Goal: Task Accomplishment & Management: Use online tool/utility

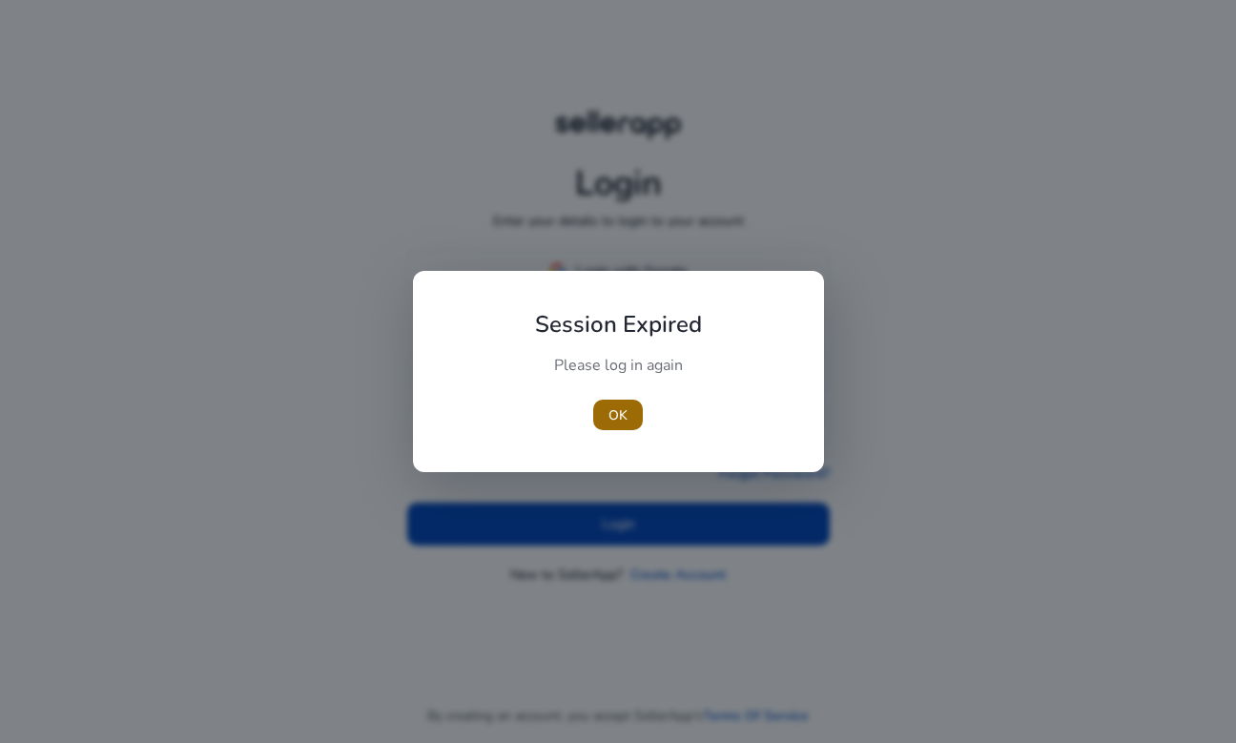
click at [625, 411] on span "OK" at bounding box center [618, 415] width 19 height 20
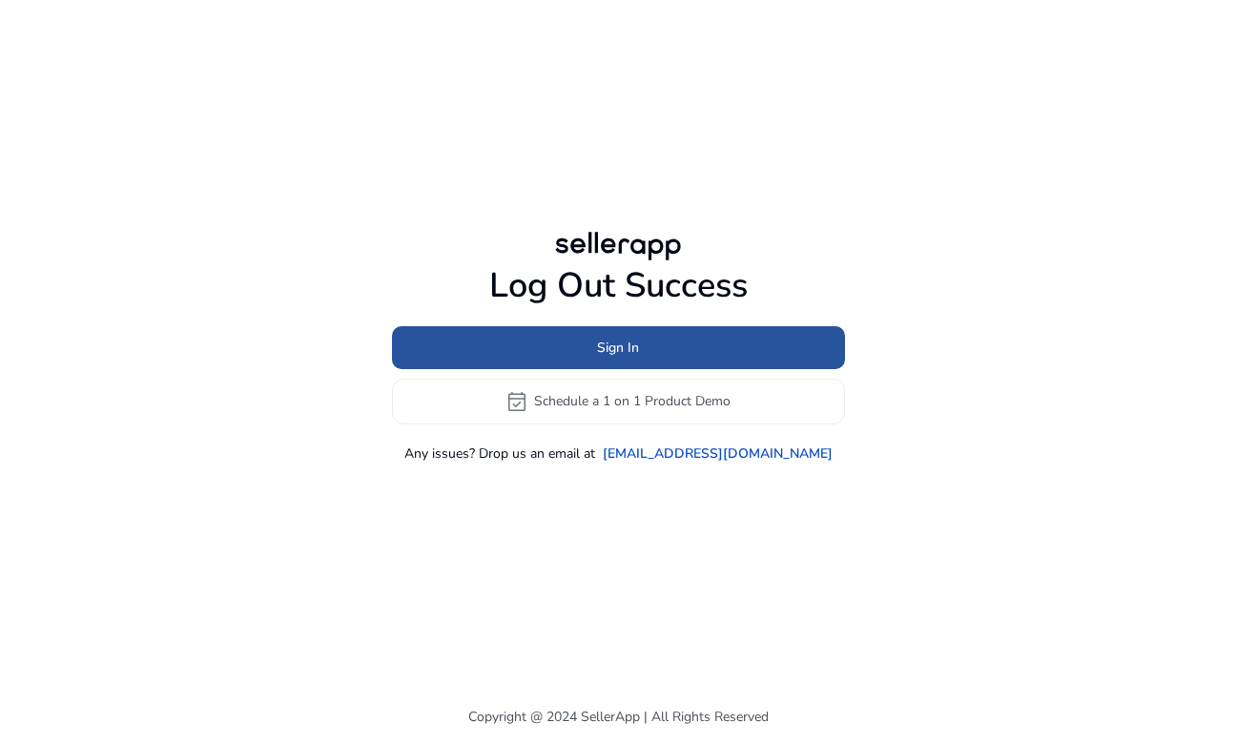
click at [655, 348] on span at bounding box center [618, 347] width 453 height 46
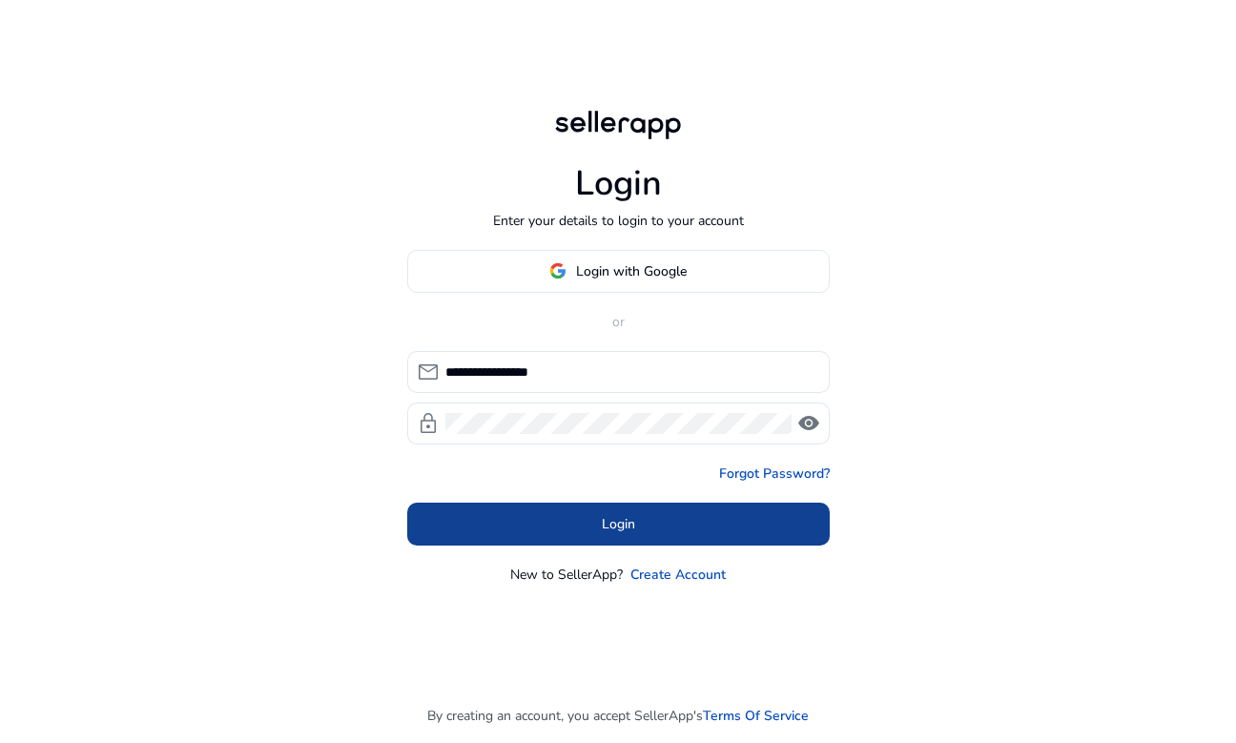
click at [641, 522] on span at bounding box center [618, 524] width 423 height 46
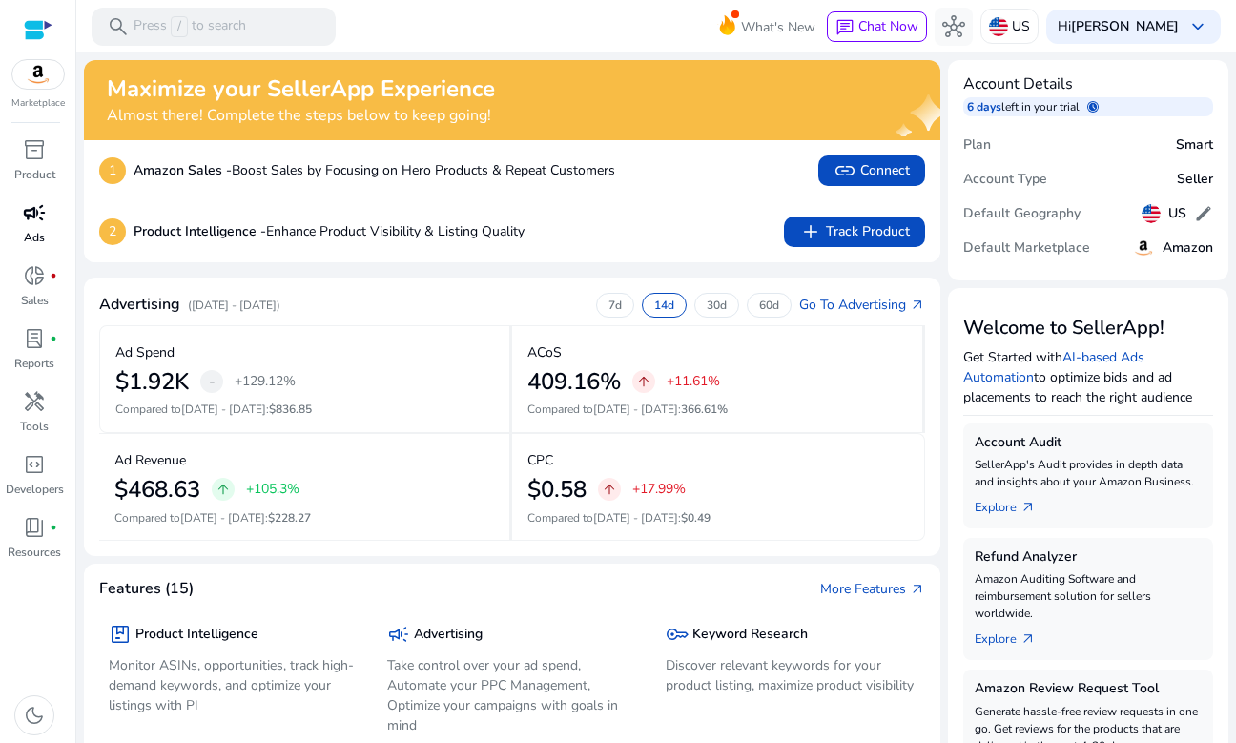
click at [35, 234] on p "Ads" at bounding box center [34, 237] width 21 height 17
